Goal: Check status: Check status

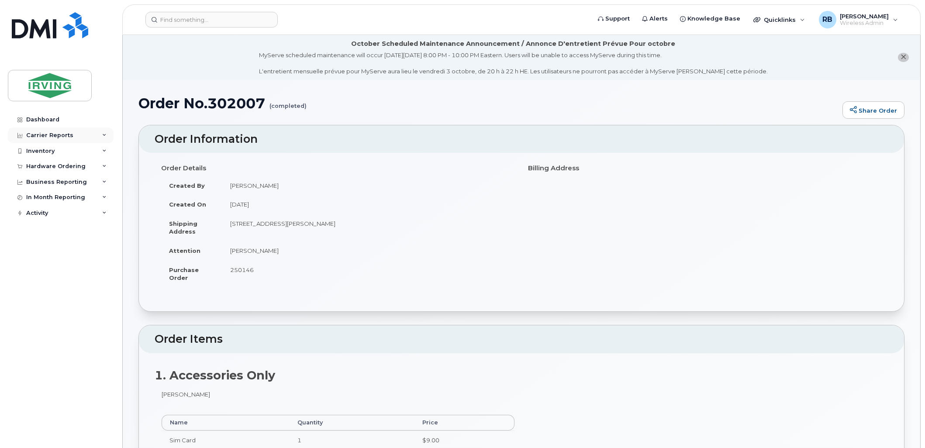
scroll to position [582, 0]
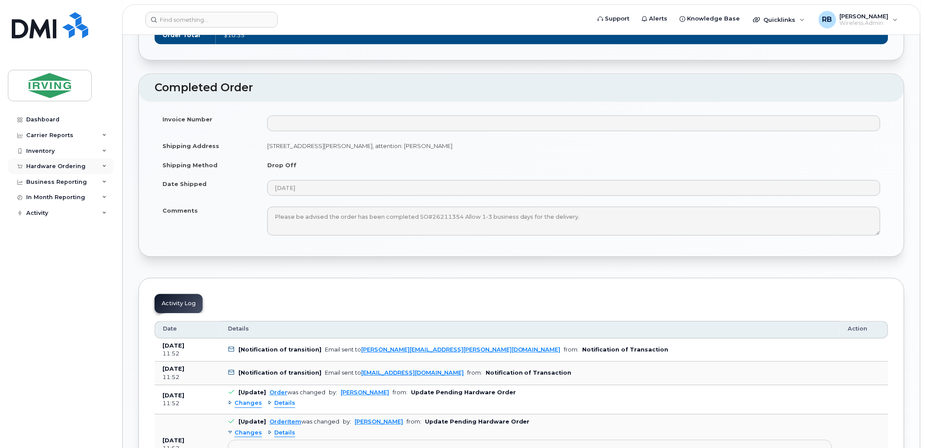
click at [39, 169] on div "Hardware Ordering" at bounding box center [55, 166] width 59 height 7
click at [33, 203] on div "Orders" at bounding box center [40, 199] width 21 height 8
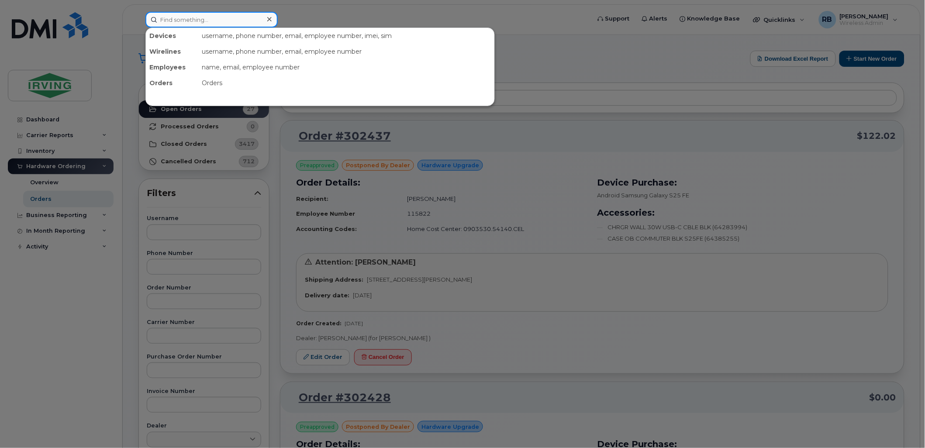
click at [224, 19] on input at bounding box center [211, 20] width 132 height 16
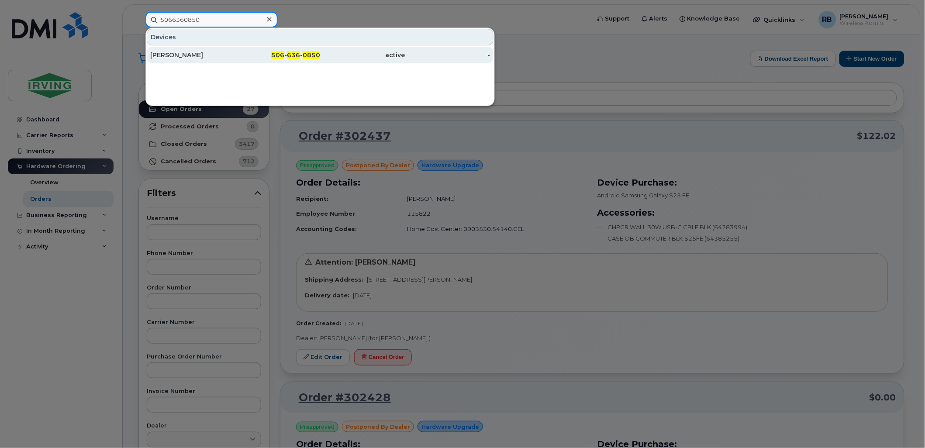
type input "5066360850"
click at [175, 47] on link "Dave Bailey 506 - 636 - 0850 active -" at bounding box center [320, 55] width 347 height 16
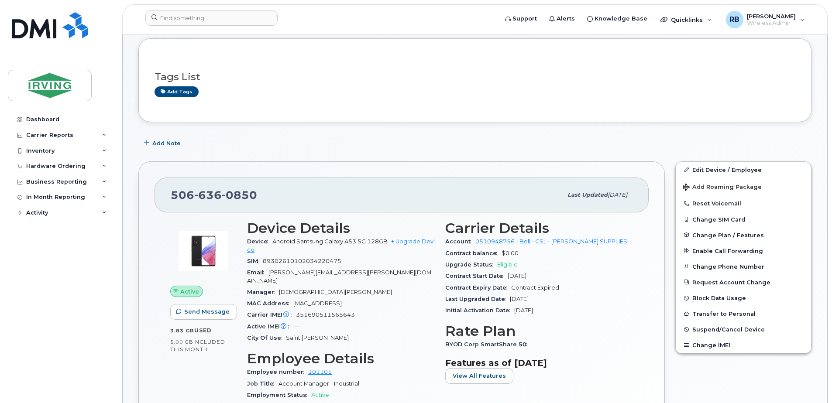
scroll to position [117, 0]
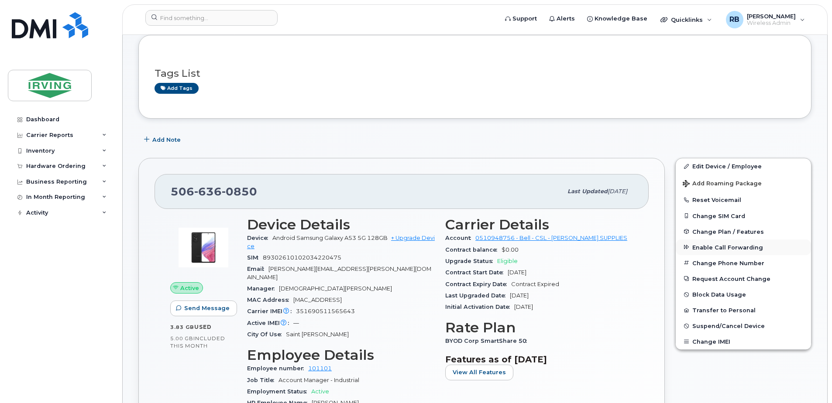
click at [703, 244] on span "Enable Call Forwarding" at bounding box center [727, 247] width 71 height 7
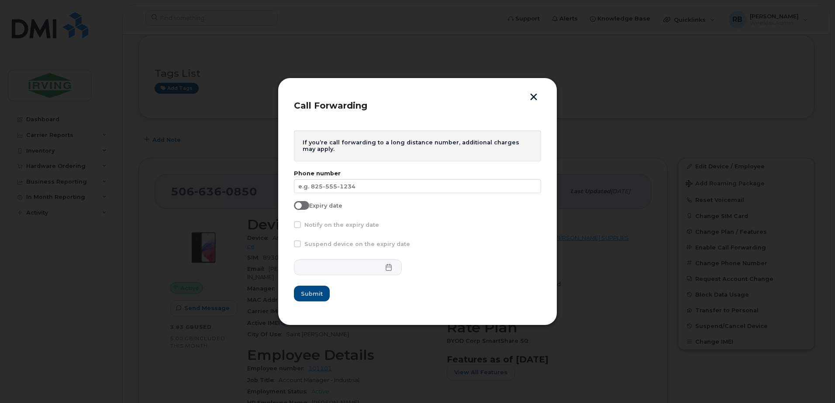
click at [533, 98] on button "button" at bounding box center [533, 97] width 13 height 9
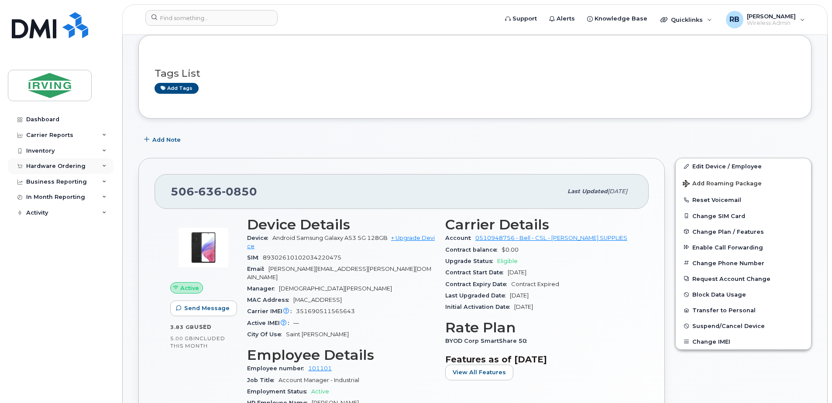
click at [69, 165] on div "Hardware Ordering" at bounding box center [55, 166] width 59 height 7
click at [34, 199] on div "Orders" at bounding box center [40, 199] width 21 height 8
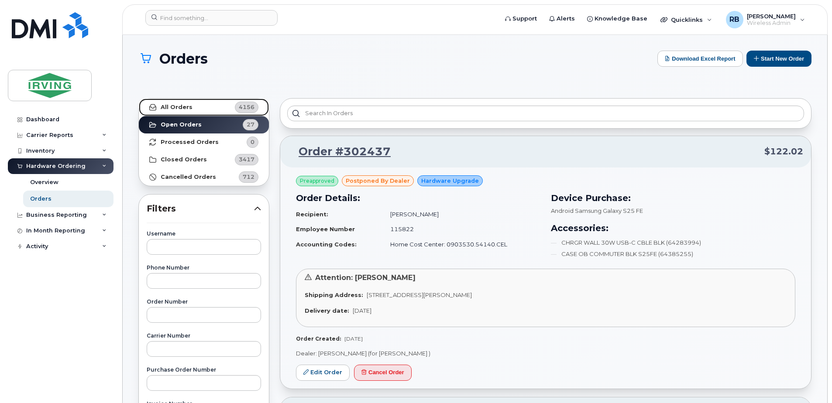
click at [210, 107] on link "All Orders 4156" at bounding box center [204, 107] width 130 height 17
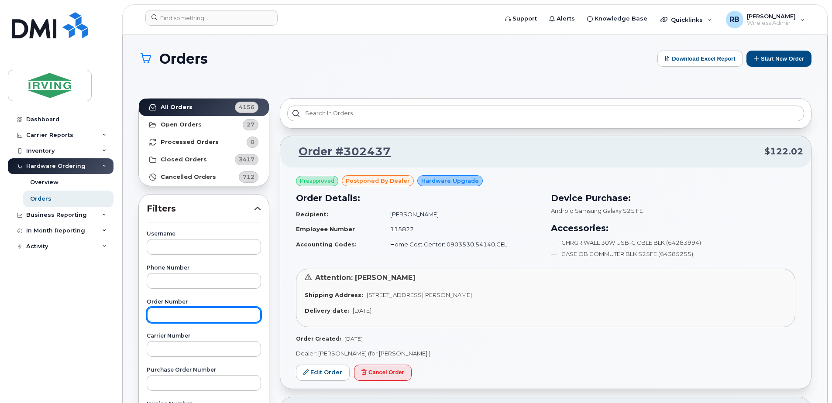
click at [178, 317] on input "text" at bounding box center [204, 315] width 114 height 16
type input "301994"
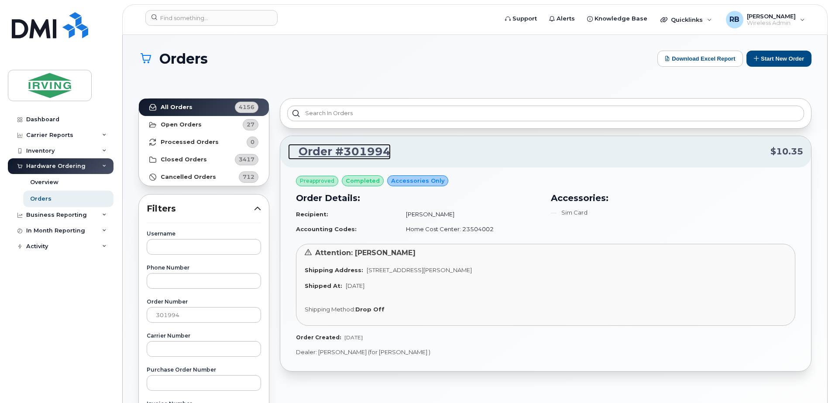
click at [326, 151] on link "Order #301994" at bounding box center [339, 152] width 103 height 16
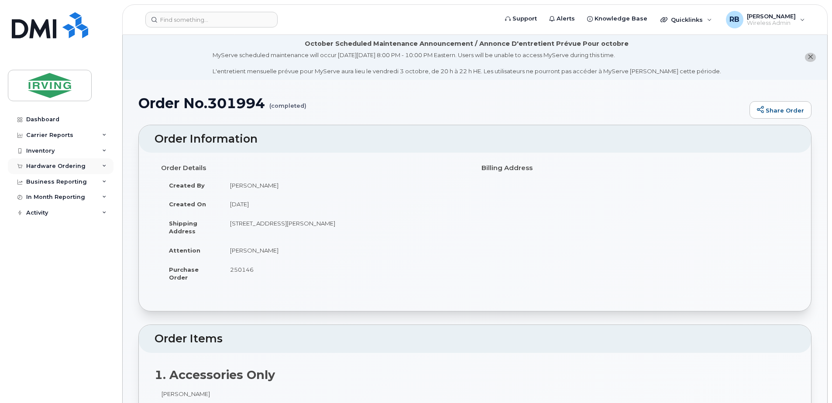
click at [35, 166] on div "Hardware Ordering" at bounding box center [55, 166] width 59 height 7
click at [38, 198] on div "Orders" at bounding box center [40, 199] width 21 height 8
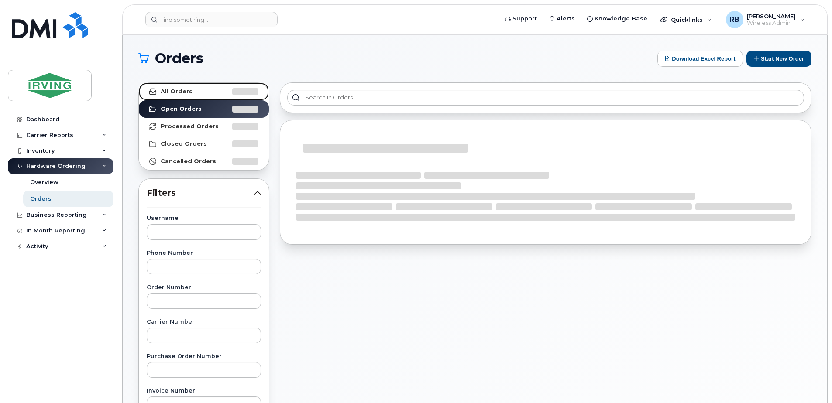
click at [160, 95] on link "All Orders" at bounding box center [204, 91] width 130 height 17
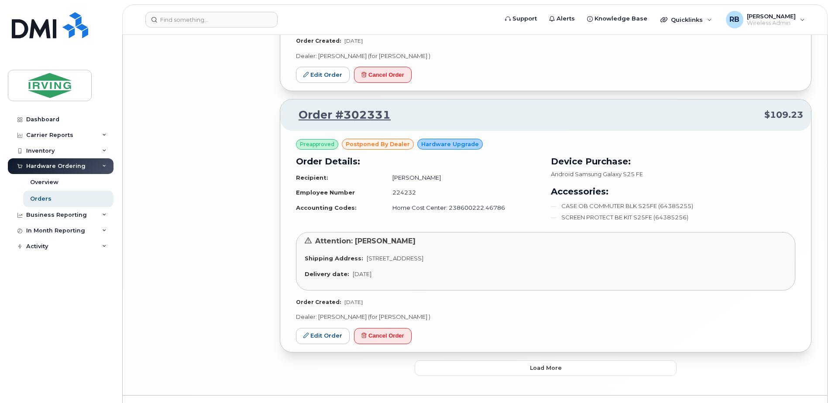
scroll to position [2057, 0]
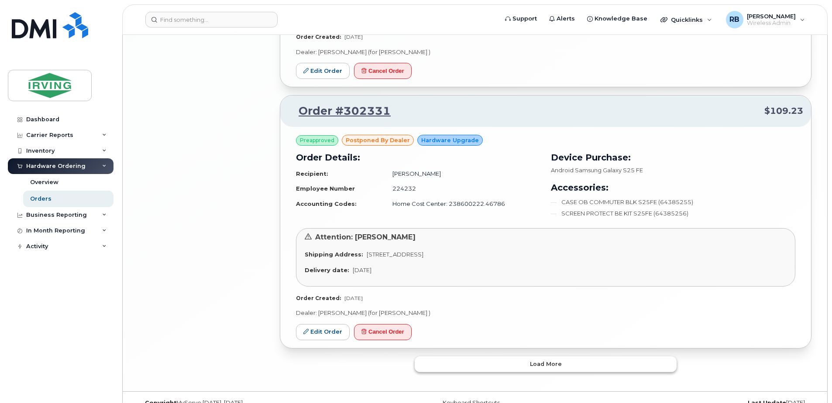
click at [473, 357] on button "Load more" at bounding box center [546, 365] width 262 height 16
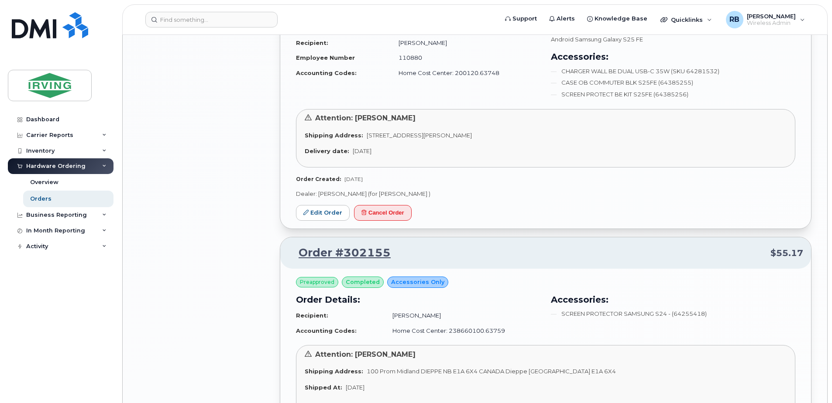
scroll to position [4251, 0]
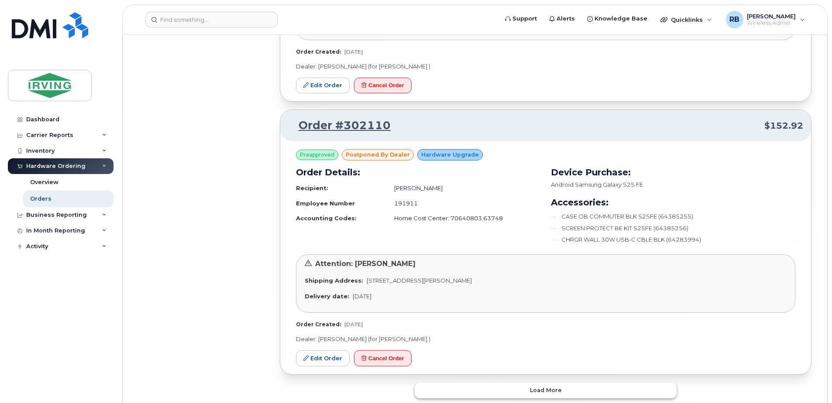
click at [485, 383] on button "Load more" at bounding box center [546, 391] width 262 height 16
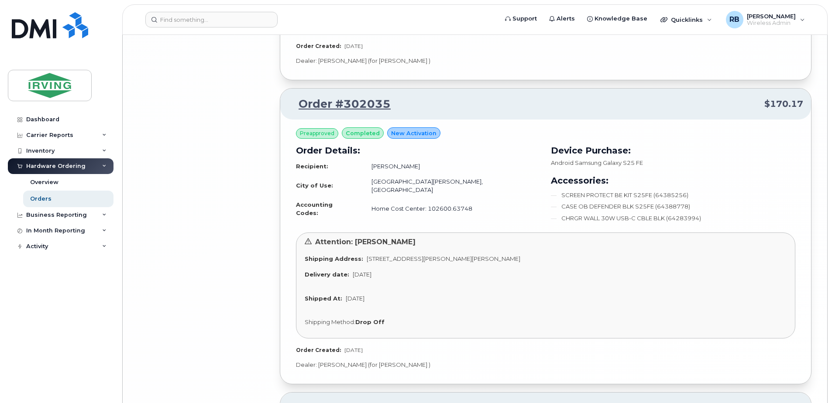
scroll to position [6485, 0]
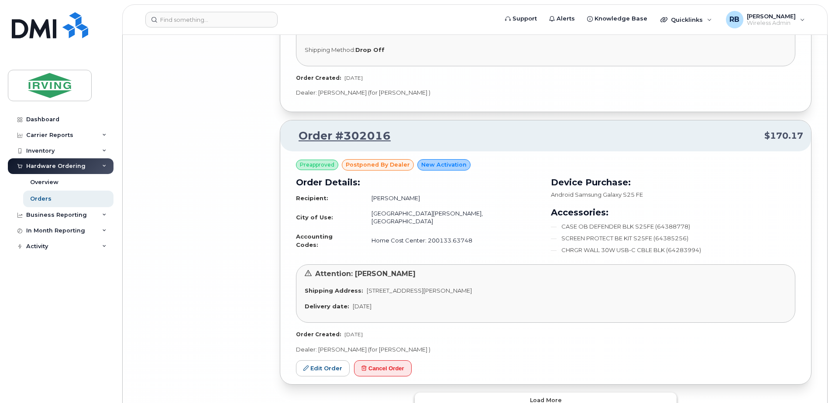
click at [485, 393] on button "Load more" at bounding box center [546, 401] width 262 height 16
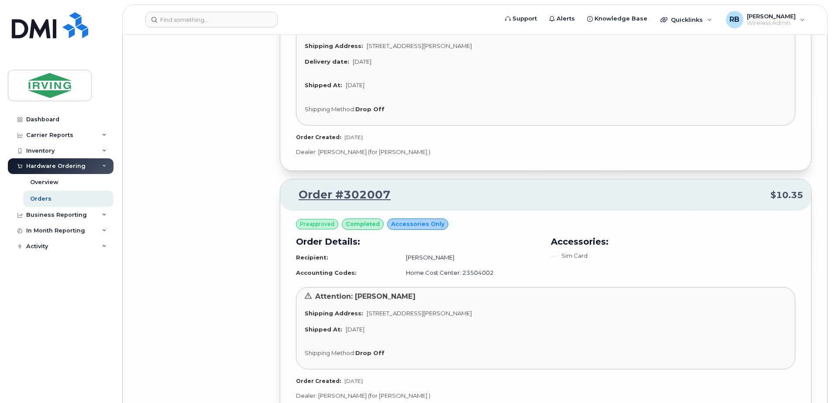
scroll to position [7013, 0]
click at [326, 188] on link "Order #302007" at bounding box center [339, 196] width 103 height 16
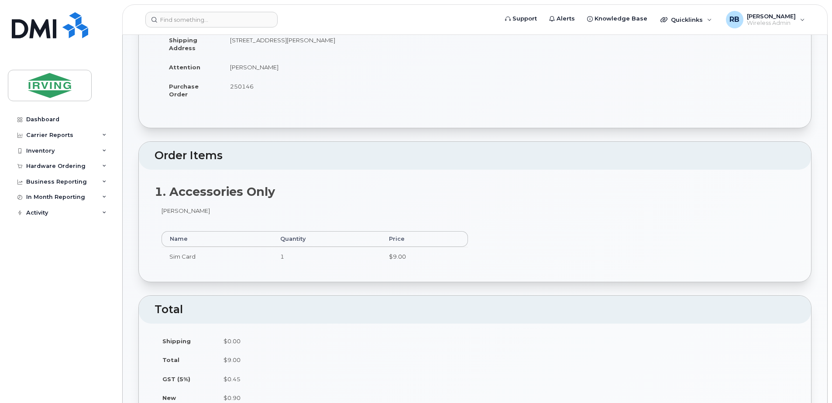
scroll to position [117, 0]
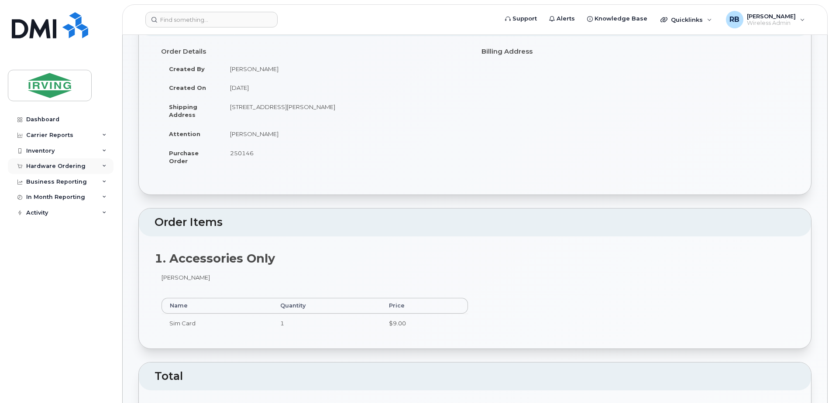
click at [37, 166] on div "Hardware Ordering" at bounding box center [55, 166] width 59 height 7
click at [37, 200] on div "Orders" at bounding box center [40, 199] width 21 height 8
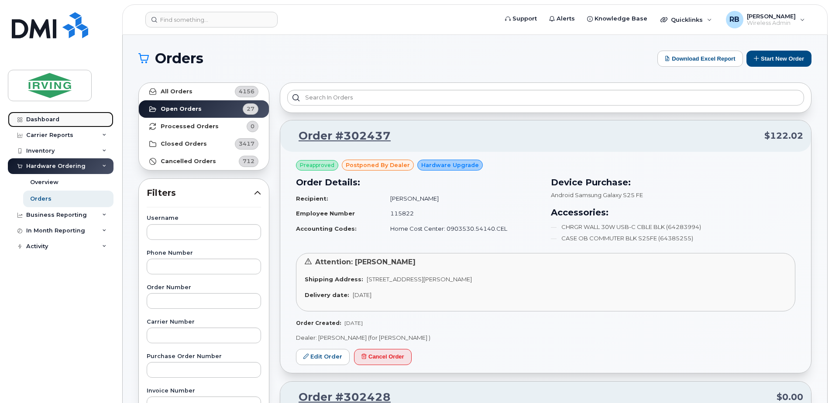
click at [50, 117] on div "Dashboard" at bounding box center [42, 119] width 33 height 7
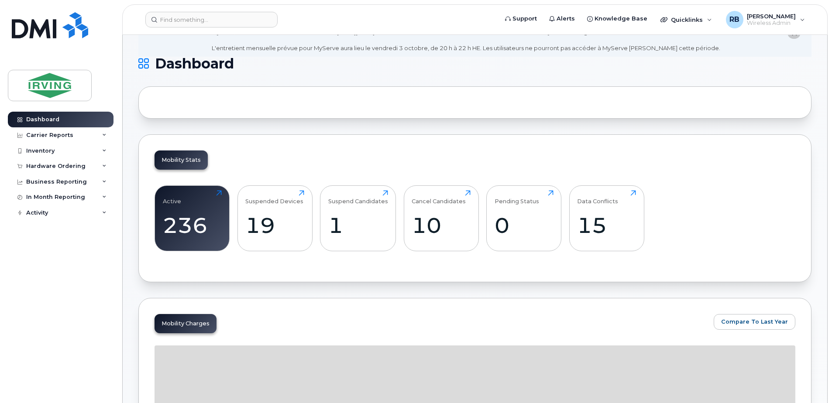
scroll to position [58, 0]
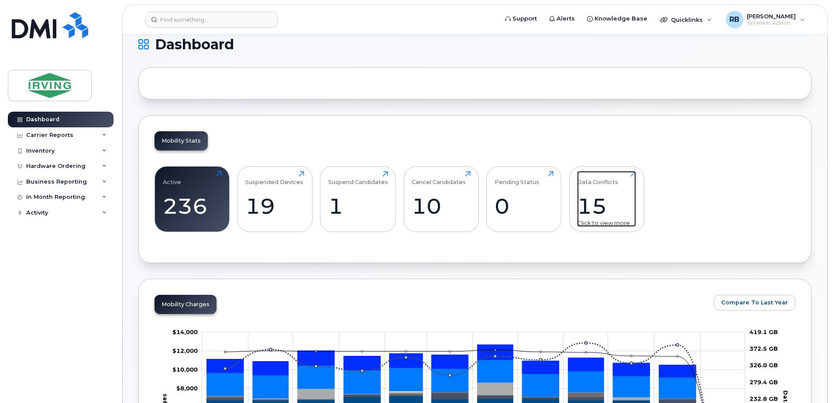
click at [612, 196] on div "15" at bounding box center [606, 206] width 59 height 26
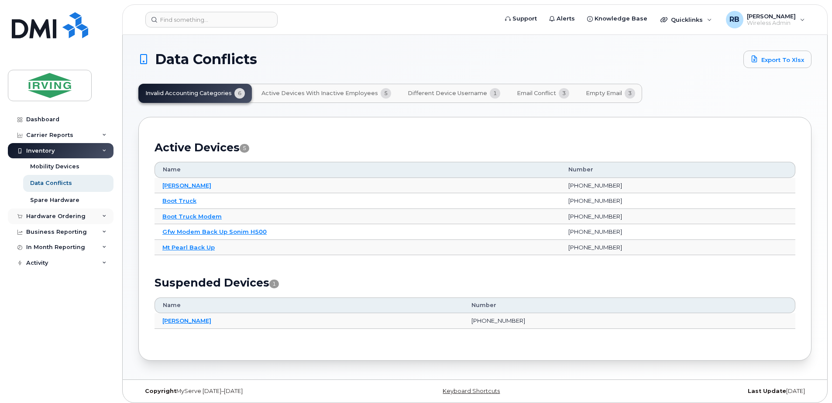
click at [33, 214] on div "Hardware Ordering" at bounding box center [55, 216] width 59 height 7
click at [33, 247] on div "Orders" at bounding box center [40, 249] width 21 height 8
